Goal: Navigation & Orientation: Go to known website

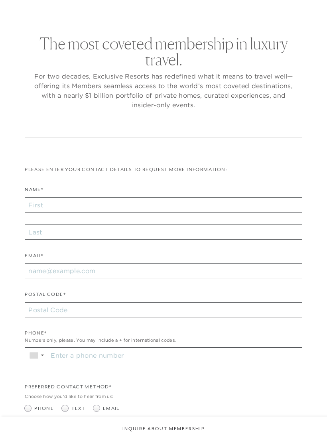
checkbox input "false"
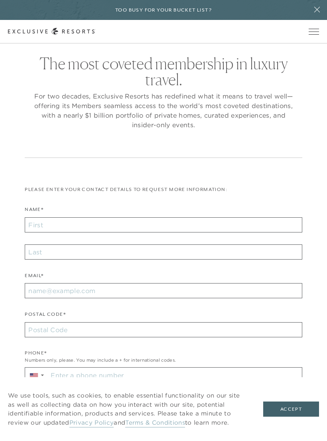
click at [316, 29] on button "Open navigation" at bounding box center [314, 32] width 10 height 6
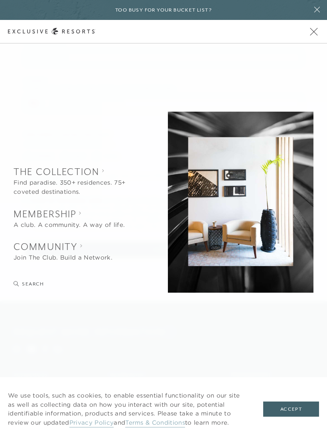
scroll to position [276, 0]
click at [290, 417] on button "Accept" at bounding box center [291, 409] width 56 height 15
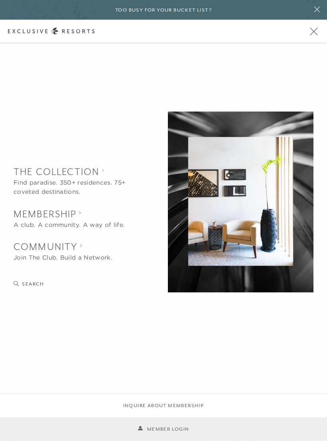
scroll to position [0, 0]
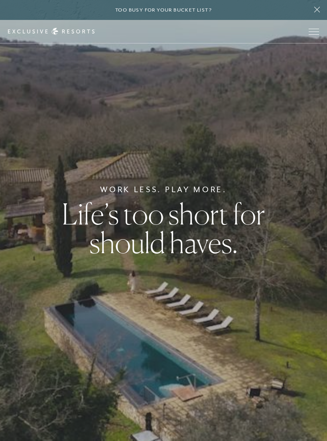
click at [313, 29] on button "Open navigation" at bounding box center [314, 32] width 10 height 6
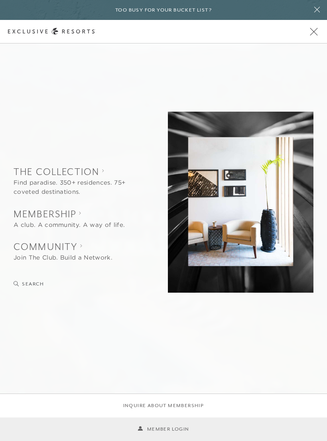
click at [314, 32] on span "Open navigation" at bounding box center [314, 32] width 8 height 8
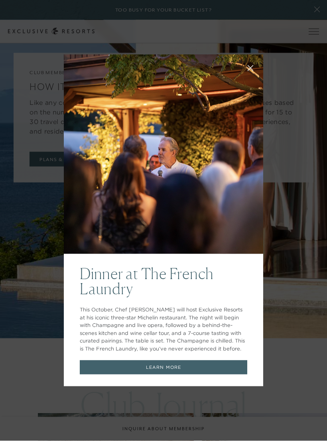
click at [244, 74] on button at bounding box center [250, 67] width 19 height 19
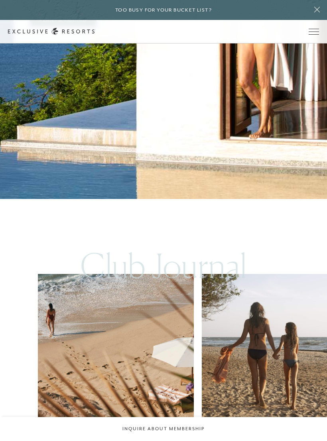
scroll to position [3202, 0]
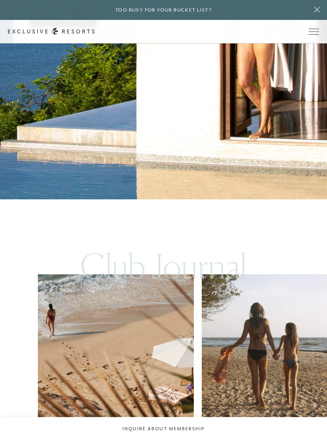
click at [312, 33] on span "Open navigation" at bounding box center [314, 32] width 10 height 6
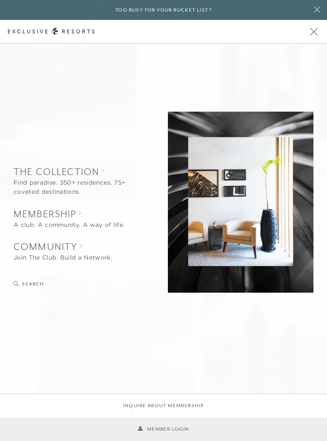
click at [24, 281] on button "Search" at bounding box center [29, 284] width 30 height 8
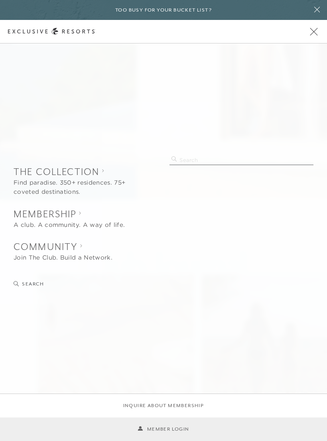
click at [219, 162] on input "search" at bounding box center [242, 159] width 144 height 11
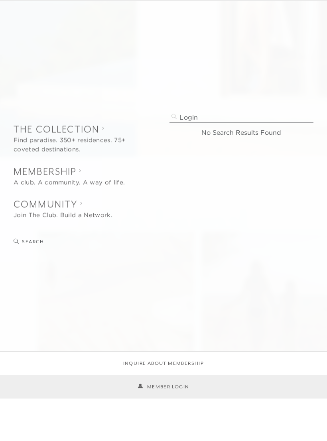
type input "Login"
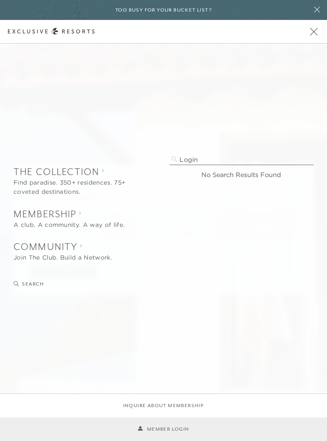
scroll to position [2950, 0]
click at [317, 8] on icon at bounding box center [317, 9] width 15 height 6
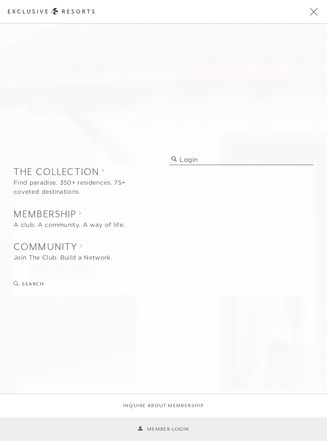
click at [313, 14] on button "Open navigation" at bounding box center [314, 12] width 10 height 6
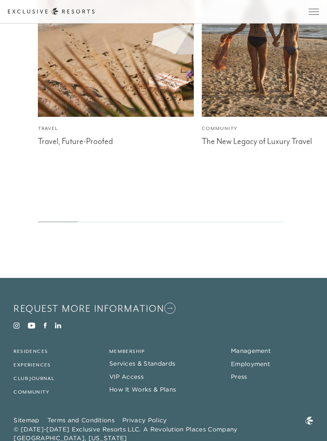
scroll to position [3535, 0]
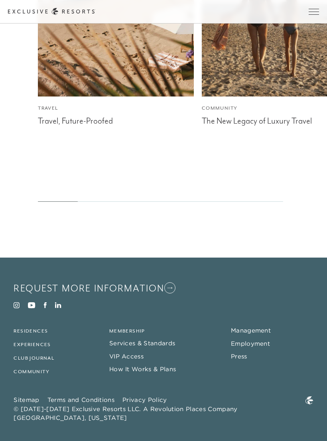
click at [130, 334] on link "Membership" at bounding box center [127, 331] width 36 height 6
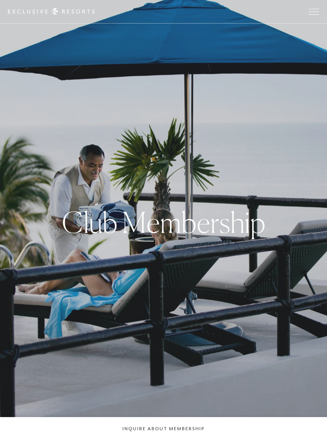
scroll to position [3535, 0]
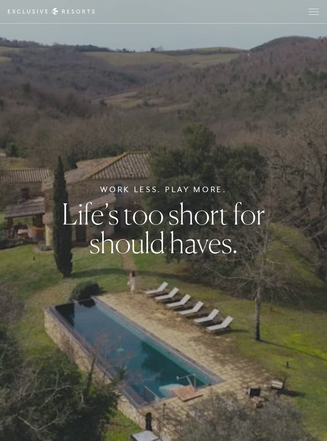
click at [312, 14] on button "Open navigation" at bounding box center [314, 12] width 10 height 6
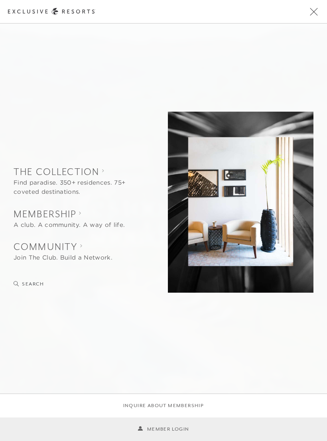
scroll to position [9, 0]
click at [183, 433] on link "Member Login" at bounding box center [163, 430] width 51 height 8
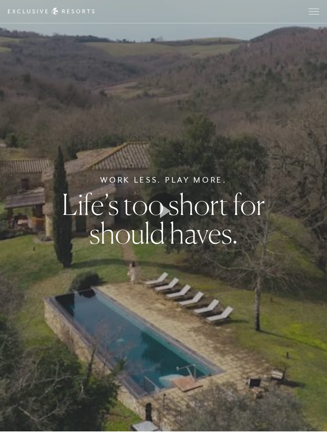
scroll to position [0, 0]
